Goal: Transaction & Acquisition: Purchase product/service

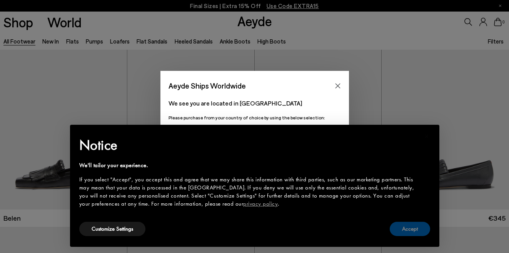
click at [407, 227] on button "Accept" at bounding box center [410, 229] width 40 height 14
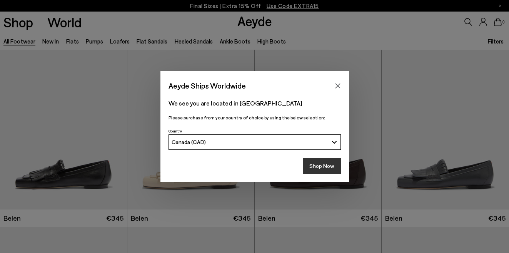
click at [320, 166] on button "Shop Now" at bounding box center [322, 166] width 38 height 16
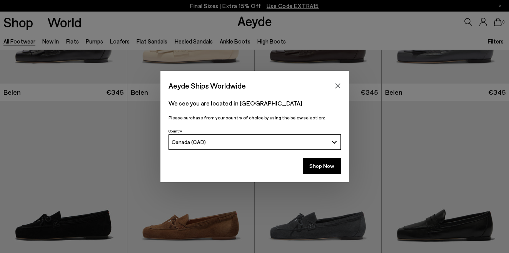
scroll to position [125, 0]
